Goal: Transaction & Acquisition: Purchase product/service

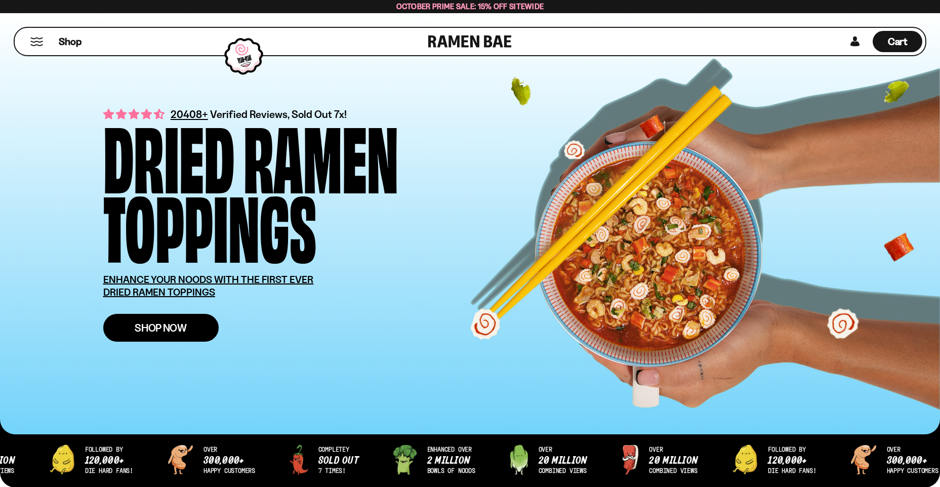
click at [158, 327] on span "Shop Now" at bounding box center [161, 328] width 52 height 11
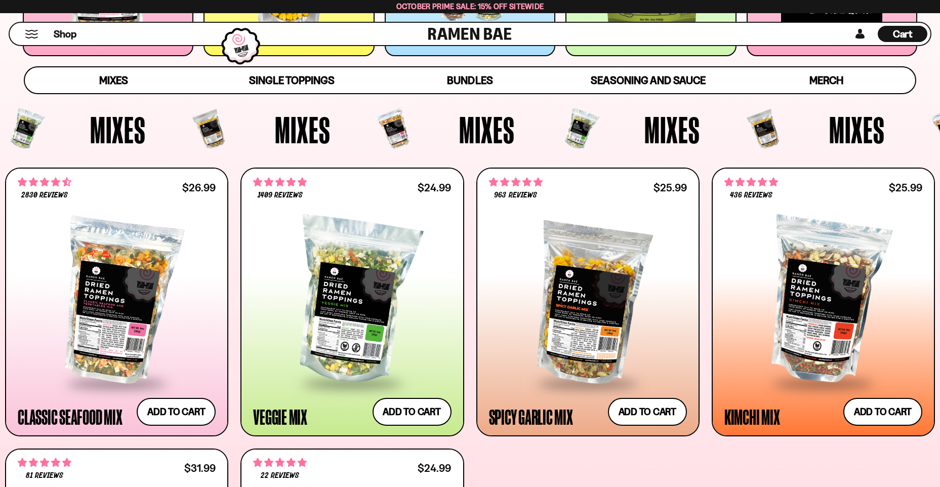
scroll to position [310, 0]
